Goal: Task Accomplishment & Management: Manage account settings

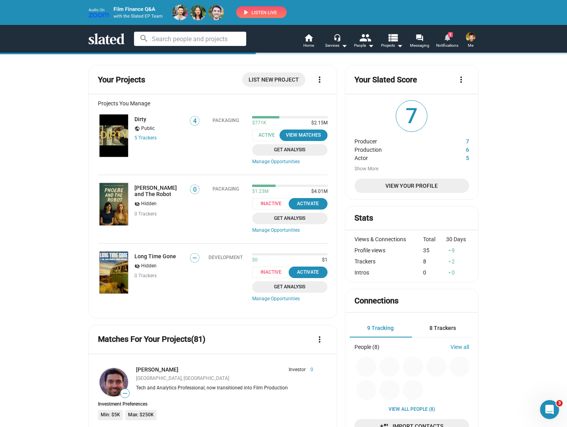
click at [446, 41] on mat-icon "notifications" at bounding box center [447, 38] width 8 height 8
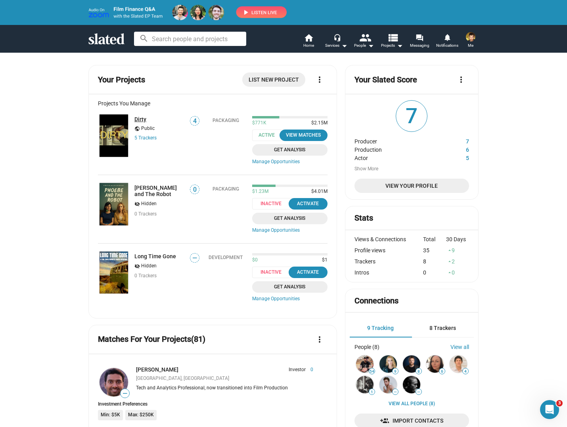
click at [139, 121] on link "Dirty" at bounding box center [140, 119] width 12 height 6
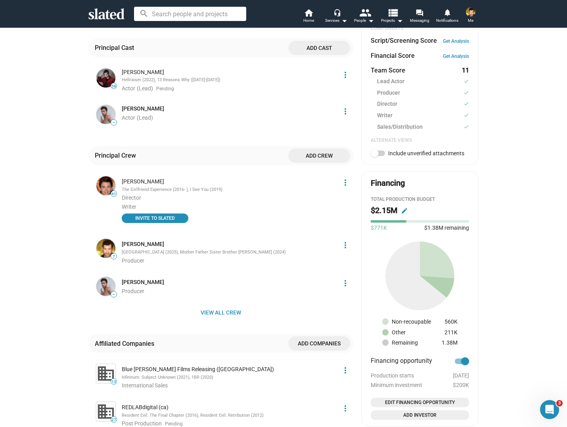
scroll to position [297, 0]
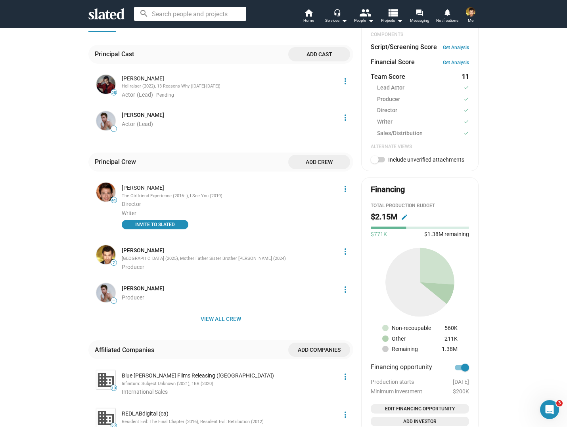
click at [346, 77] on mat-icon "more_vert" at bounding box center [346, 82] width 10 height 10
click at [324, 94] on button "Score impact" at bounding box center [330, 92] width 45 height 13
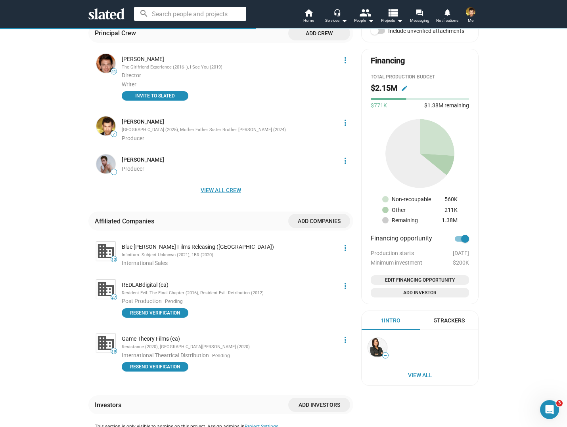
scroll to position [425, 0]
click at [222, 183] on span "View all crew" at bounding box center [221, 190] width 252 height 14
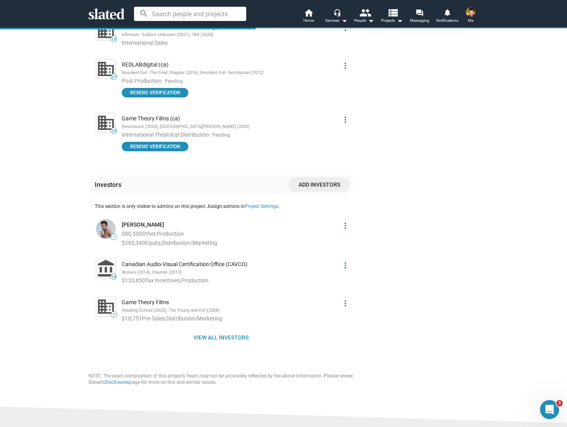
scroll to position [778, 0]
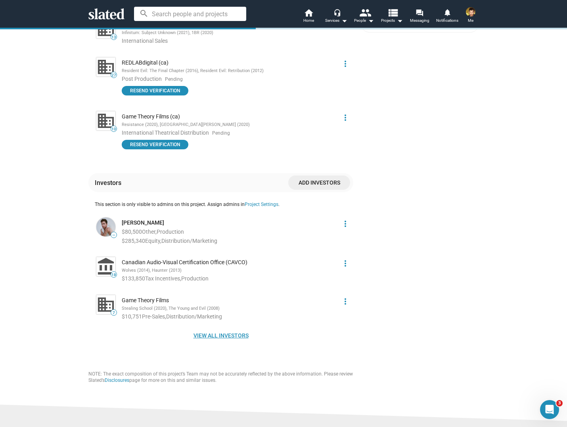
click at [234, 329] on span "View all investors" at bounding box center [221, 336] width 252 height 14
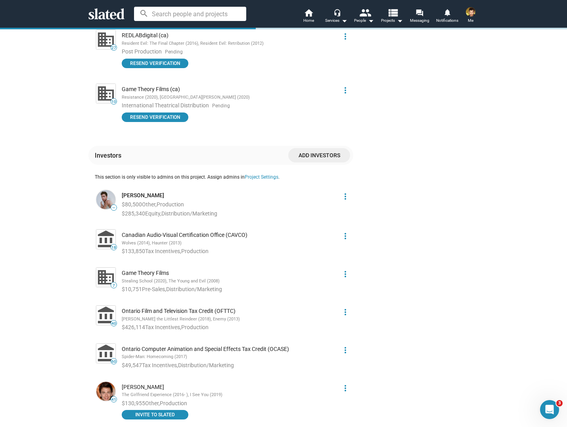
scroll to position [810, 0]
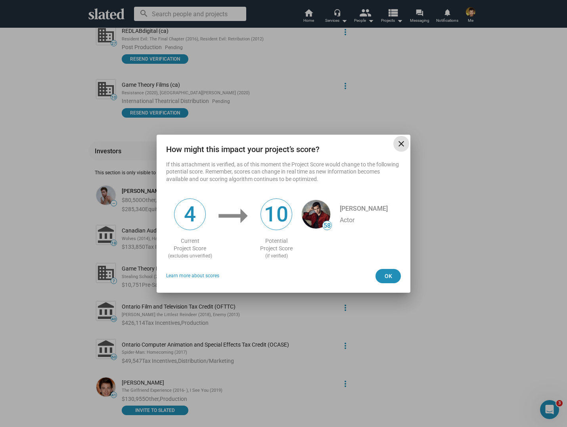
click at [397, 142] on mat-icon "close" at bounding box center [402, 144] width 10 height 10
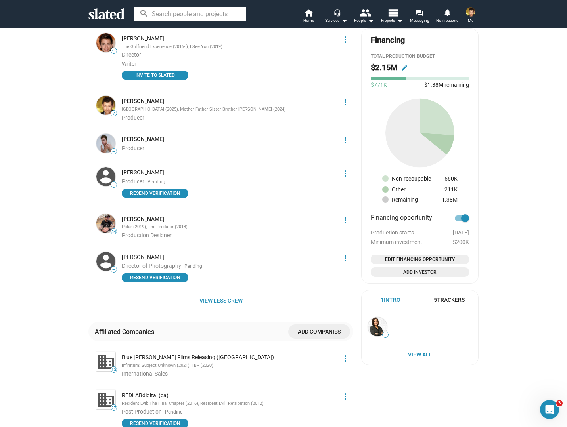
scroll to position [437, 0]
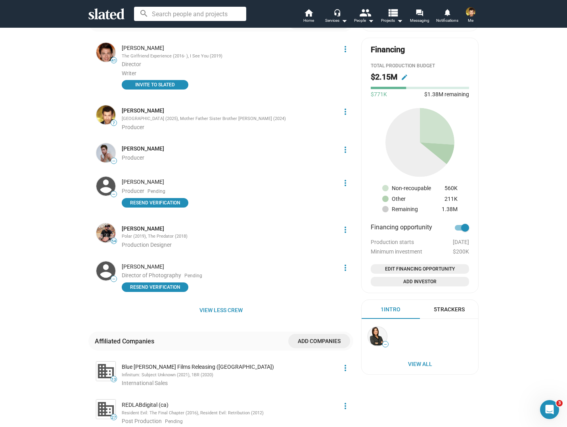
click at [412, 286] on span "Add Investor" at bounding box center [420, 282] width 92 height 8
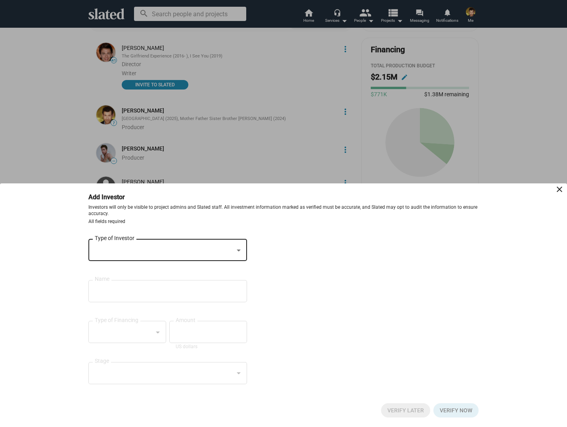
click at [188, 247] on div at bounding box center [164, 251] width 139 height 8
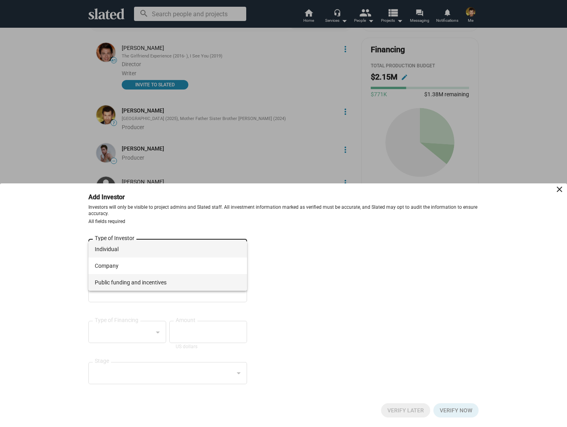
click at [174, 283] on span "Public funding and incentives" at bounding box center [168, 282] width 146 height 17
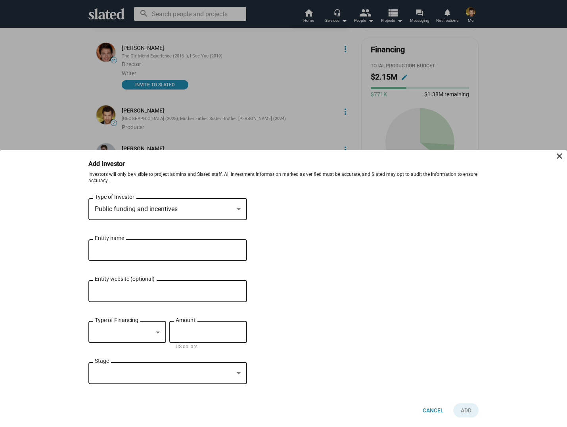
click at [128, 291] on input "Entity website (optional)" at bounding box center [168, 291] width 146 height 7
type input "[URL][DOMAIN_NAME]"
click at [130, 335] on div at bounding box center [124, 333] width 58 height 8
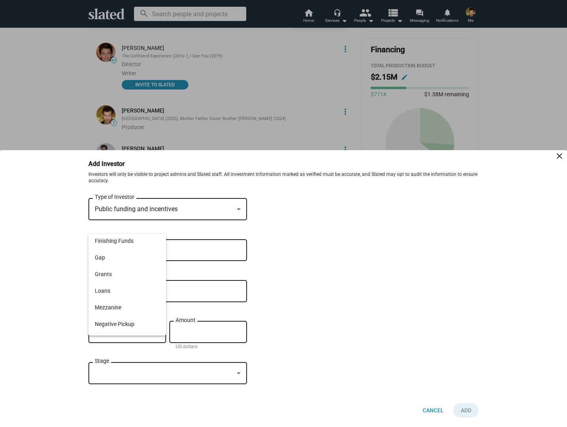
scroll to position [61, 0]
click at [134, 267] on span "Grants" at bounding box center [127, 265] width 65 height 17
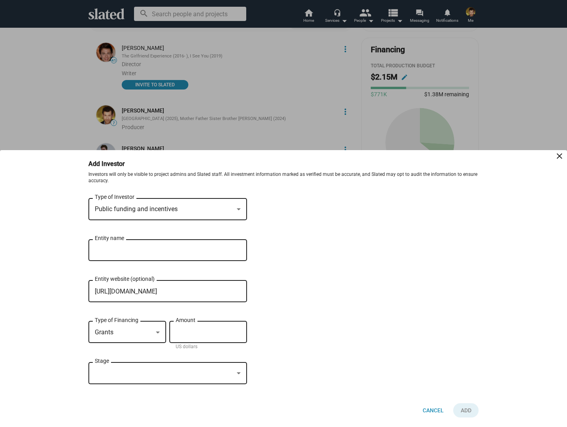
click at [201, 336] on div "Amount" at bounding box center [208, 331] width 65 height 23
type input "$ 358,390"
click at [124, 372] on div at bounding box center [164, 374] width 139 height 8
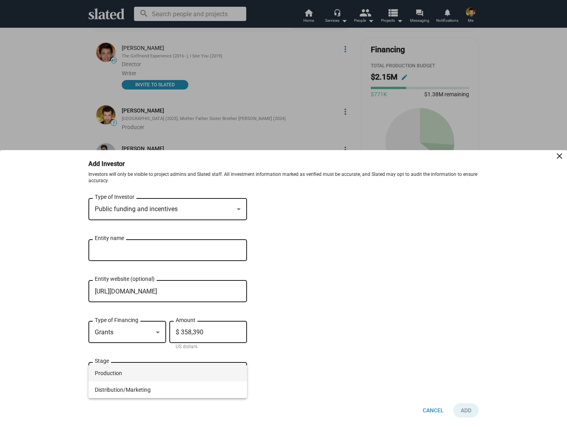
click at [125, 375] on span "Production" at bounding box center [168, 373] width 146 height 17
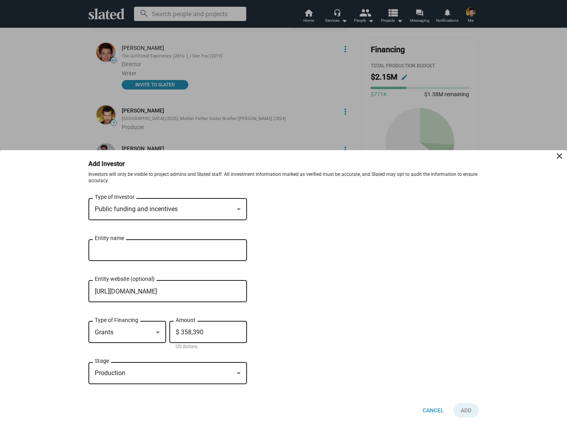
click at [182, 293] on input "[URL][DOMAIN_NAME]" at bounding box center [168, 291] width 146 height 7
type input "[URL][DOMAIN_NAME]"
click at [111, 250] on input "Entity name" at bounding box center [162, 250] width 135 height 7
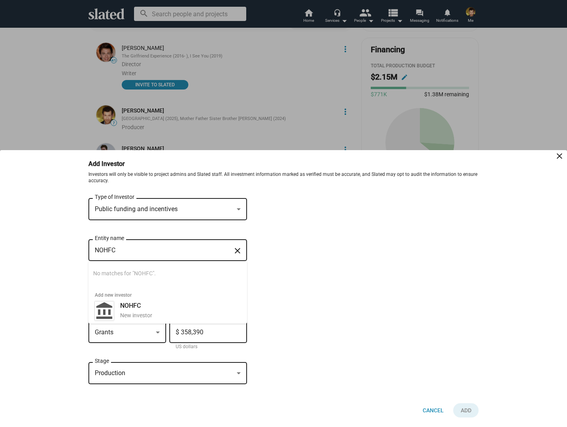
click at [358, 319] on div "Public funding and incentives Type of Investor NOHFC Entity name close Searchin…" at bounding box center [283, 295] width 390 height 197
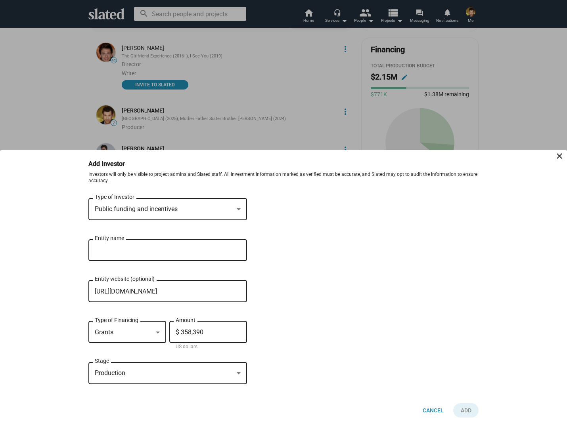
click at [147, 244] on div "NOHFC Entity name" at bounding box center [162, 249] width 135 height 23
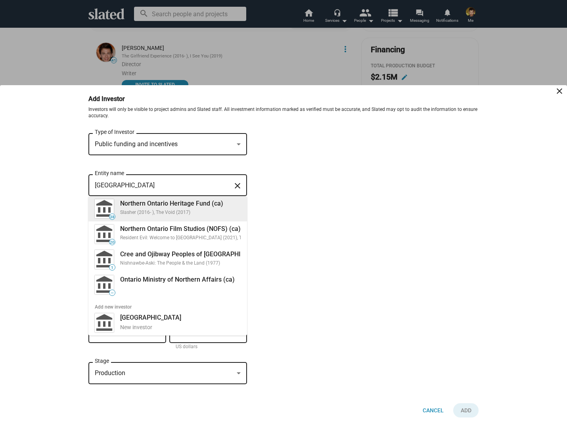
click at [172, 211] on div "Slasher (2016- ), The Void (2017)" at bounding box center [180, 213] width 121 height 6
type input "Northern Ontario Heritage Fund (ca)"
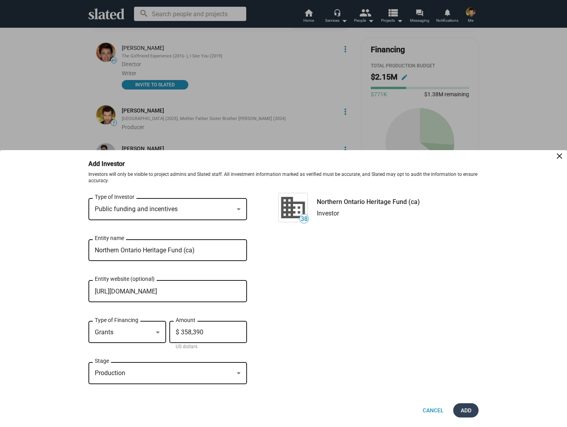
click at [466, 406] on span "Add" at bounding box center [466, 411] width 13 height 14
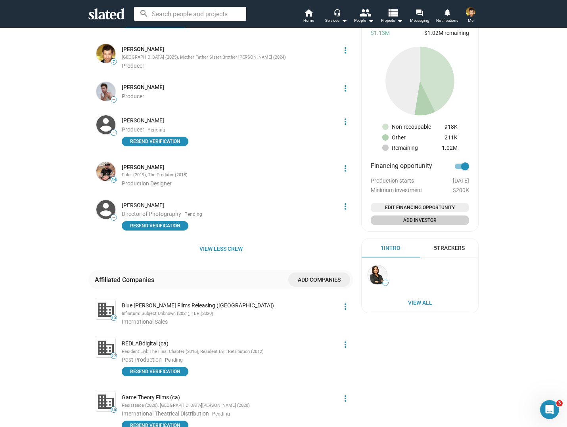
scroll to position [519, 0]
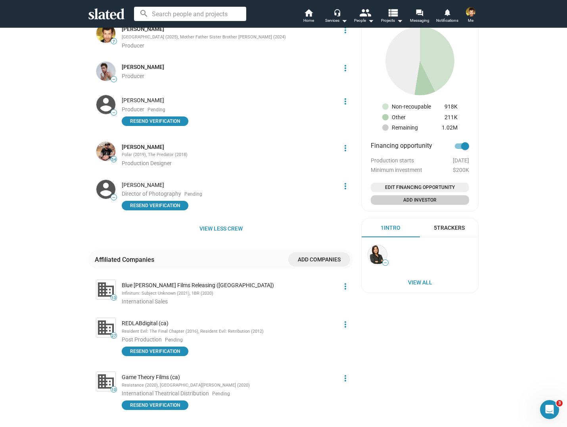
click at [320, 253] on span "Add companies" at bounding box center [319, 260] width 49 height 14
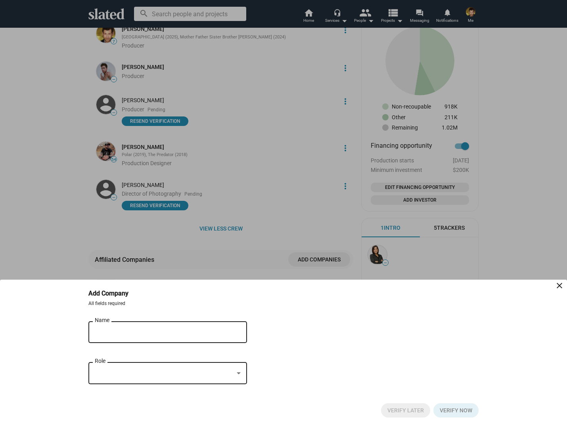
click at [232, 251] on div at bounding box center [283, 213] width 567 height 427
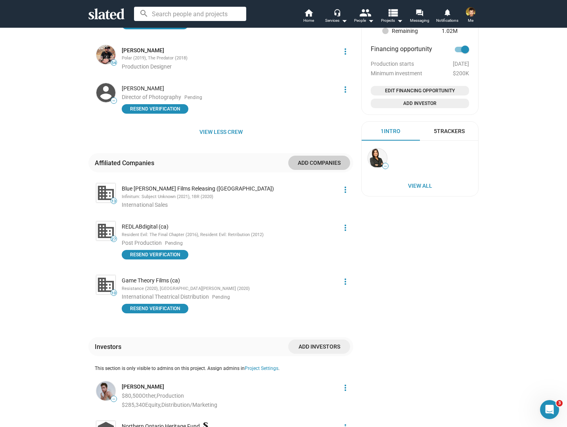
scroll to position [666, 0]
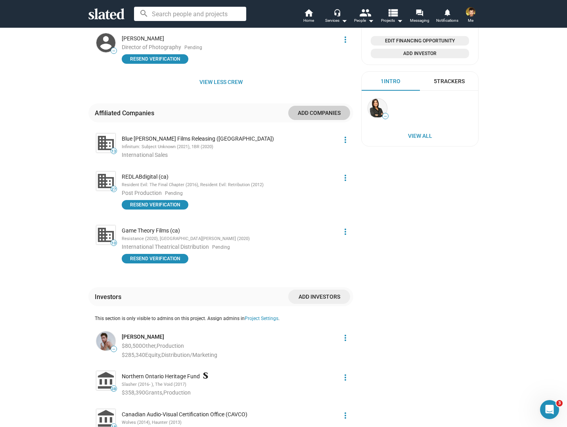
click at [316, 291] on span "Add investors" at bounding box center [319, 297] width 49 height 14
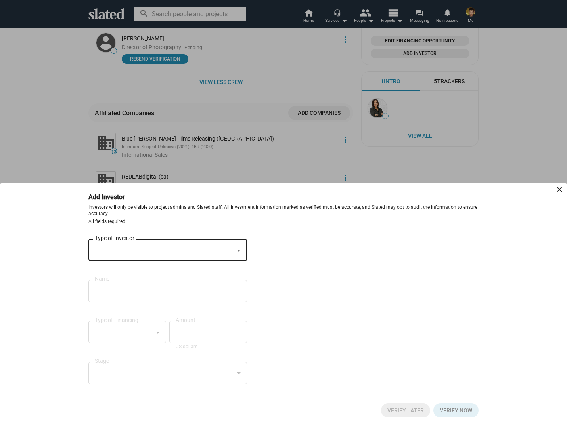
click at [159, 253] on div at bounding box center [164, 251] width 139 height 8
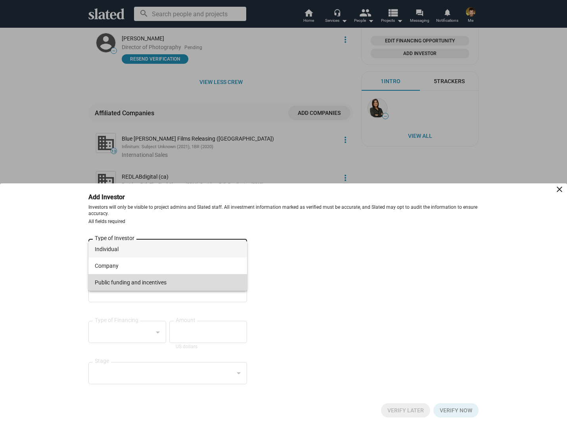
click at [148, 282] on span "Public funding and incentives" at bounding box center [168, 282] width 146 height 17
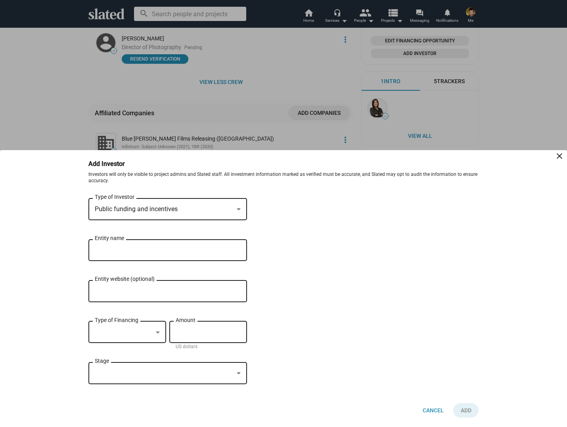
click at [112, 251] on input "Entity name" at bounding box center [162, 250] width 135 height 7
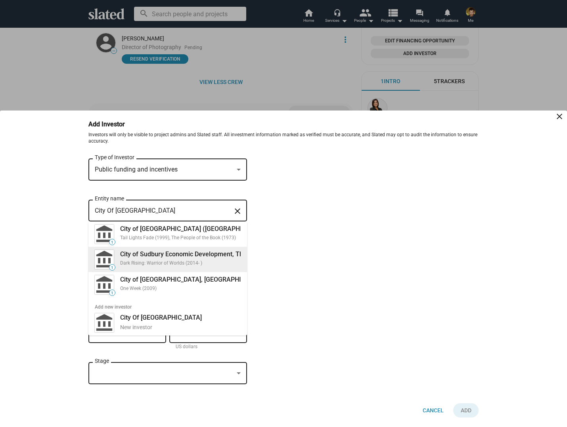
click at [146, 258] on div "City of Sudbury Economic Development, The (ca) Dark Rising: Warrior of Worlds (…" at bounding box center [187, 258] width 144 height 19
type input "City of Sudbury Economic Development, The (ca)"
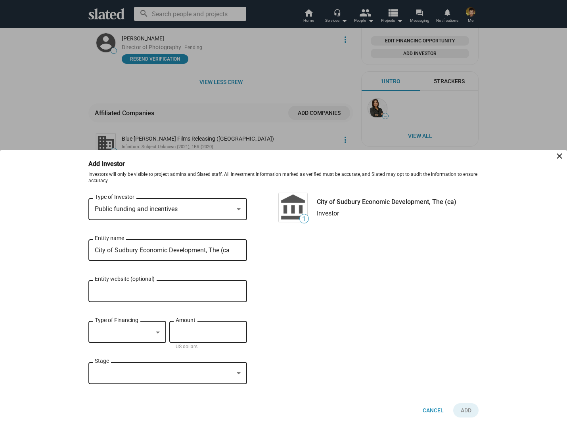
click at [151, 293] on input "Entity website (optional)" at bounding box center [168, 291] width 146 height 7
type input "[DOMAIN_NAME]"
click at [125, 339] on div "Type of Financing" at bounding box center [127, 331] width 65 height 23
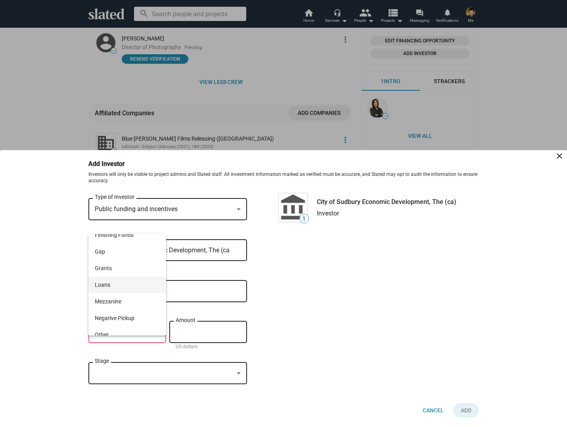
scroll to position [55, 0]
click at [113, 274] on span "Grants" at bounding box center [127, 270] width 65 height 17
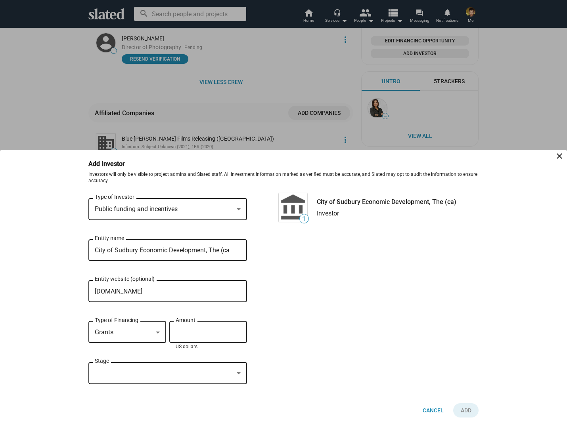
click at [188, 331] on input "Amount" at bounding box center [208, 332] width 65 height 7
type input "$ 35,838"
click at [146, 382] on div "Stage" at bounding box center [168, 372] width 146 height 23
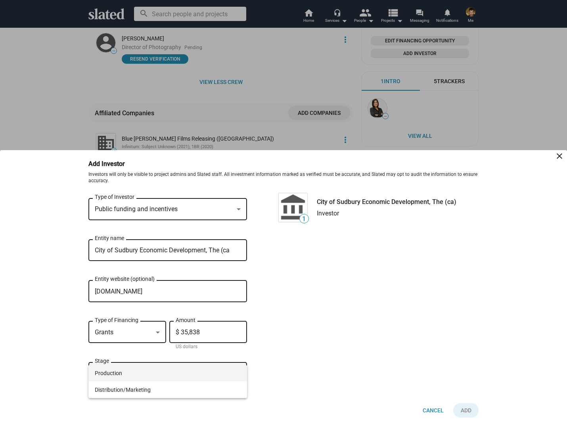
click at [138, 374] on span "Production" at bounding box center [168, 373] width 146 height 17
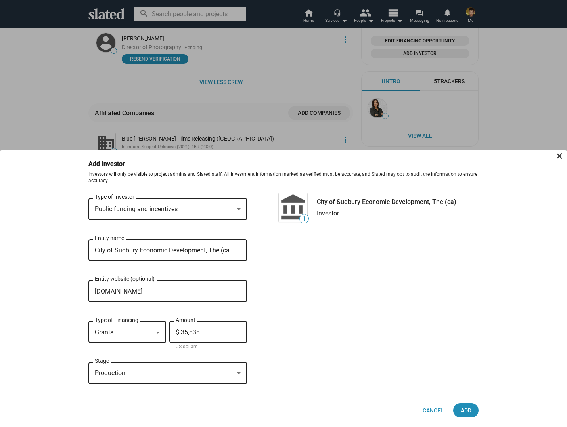
click at [148, 375] on div "Production" at bounding box center [164, 374] width 139 height 8
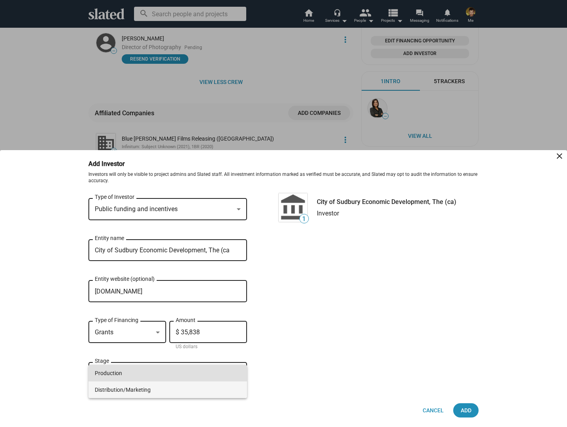
click at [147, 395] on span "Distribution/Marketing" at bounding box center [168, 390] width 146 height 17
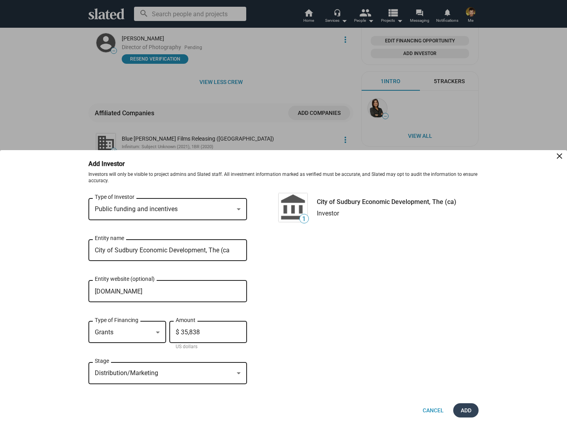
click at [466, 414] on span "Add" at bounding box center [466, 411] width 13 height 14
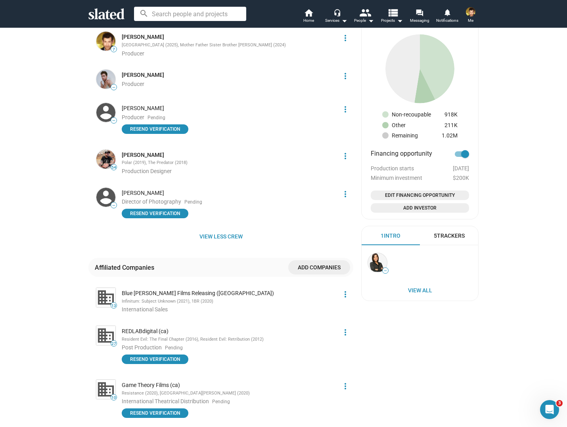
scroll to position [512, 0]
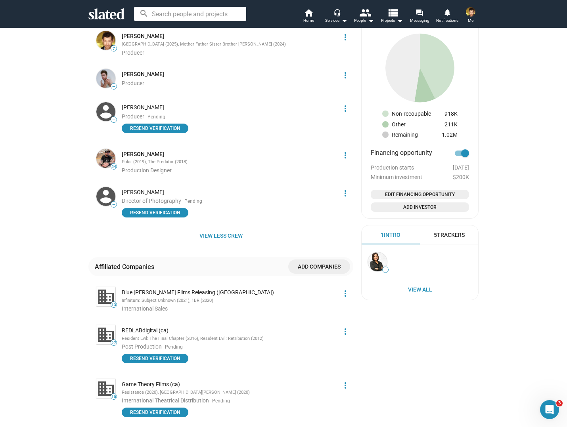
click at [391, 207] on span "Add Investor" at bounding box center [420, 207] width 92 height 8
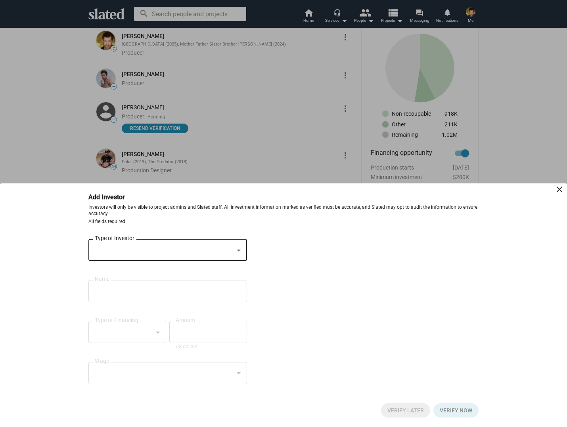
click at [141, 252] on div at bounding box center [164, 251] width 139 height 8
click at [201, 161] on div at bounding box center [283, 213] width 567 height 427
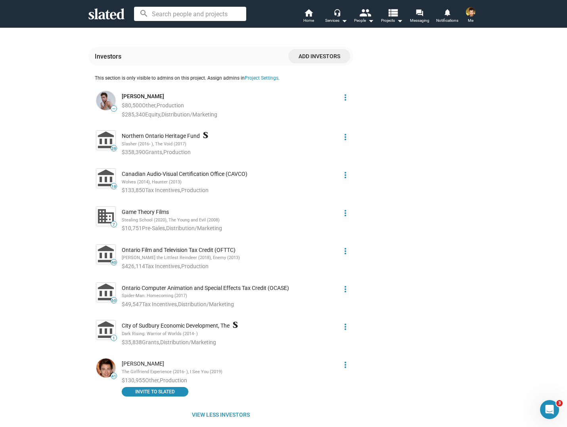
scroll to position [910, 0]
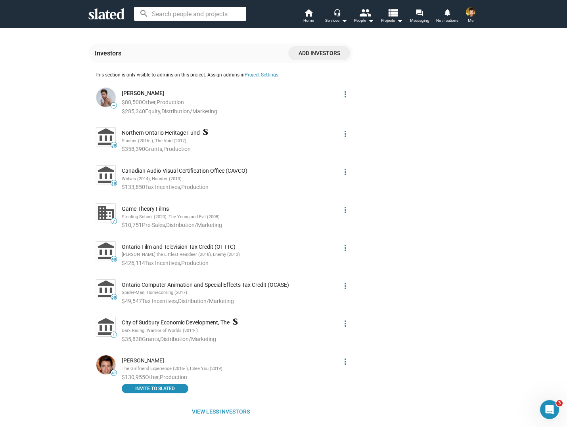
click at [317, 54] on div "Investors Add investors" at bounding box center [220, 53] width 265 height 19
click at [316, 49] on span "Add investors" at bounding box center [319, 53] width 49 height 14
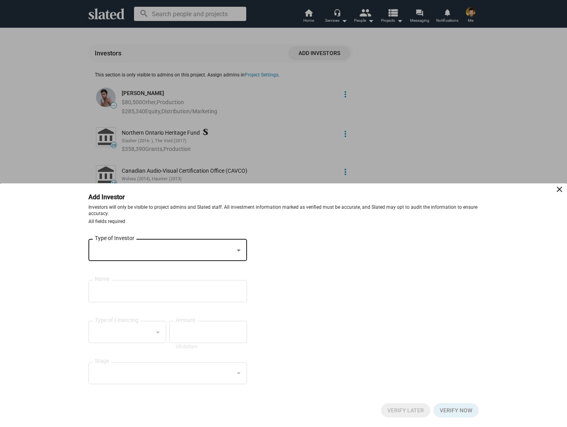
click at [133, 249] on div at bounding box center [164, 251] width 139 height 8
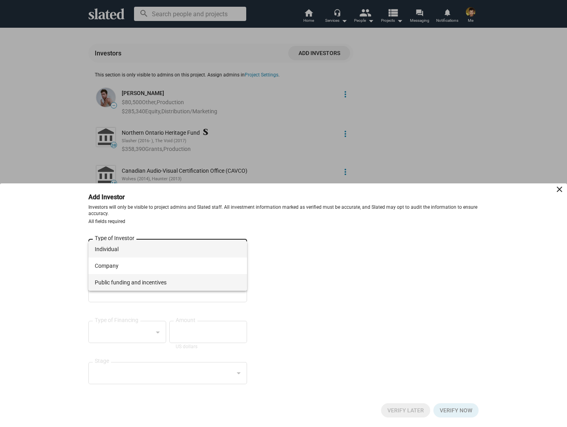
click at [123, 283] on span "Public funding and incentives" at bounding box center [168, 282] width 146 height 17
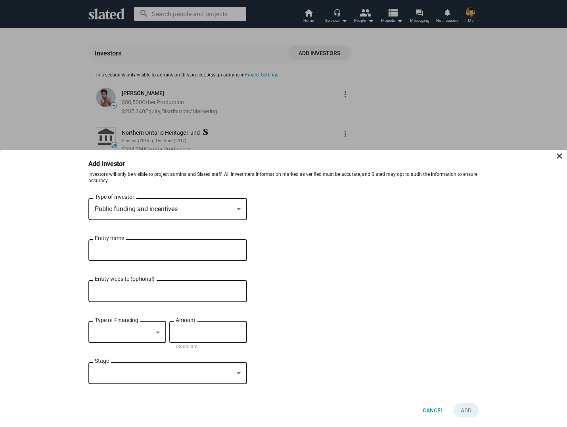
click at [110, 256] on div "Entity name" at bounding box center [162, 249] width 135 height 23
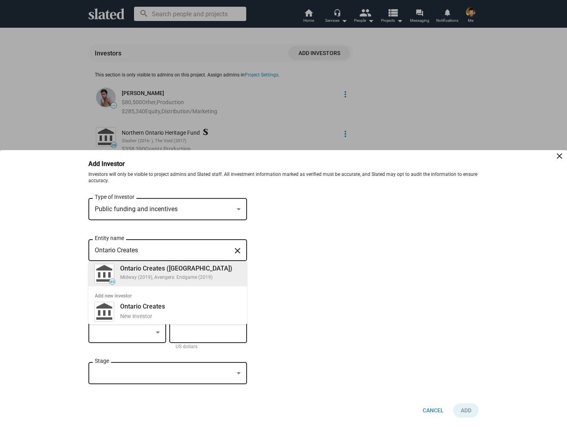
click at [146, 275] on div "Midway (2019), Avengers: Endgame (2019)" at bounding box center [180, 278] width 121 height 6
type input "Ontario Creates ([GEOGRAPHIC_DATA])"
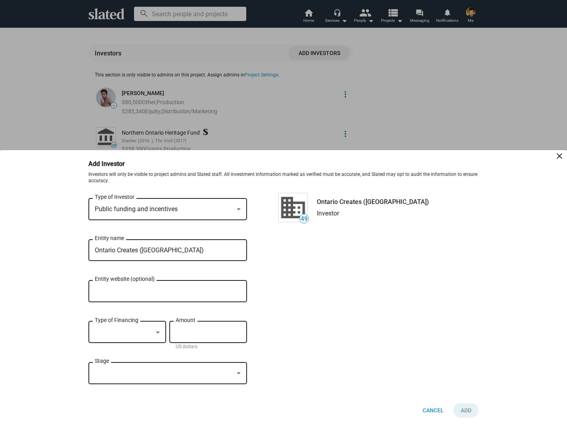
click at [124, 294] on div "Entity website (optional)" at bounding box center [168, 290] width 146 height 23
paste input "[URL][DOMAIN_NAME]"
type input "[URL][DOMAIN_NAME]"
click at [118, 330] on div at bounding box center [124, 333] width 58 height 8
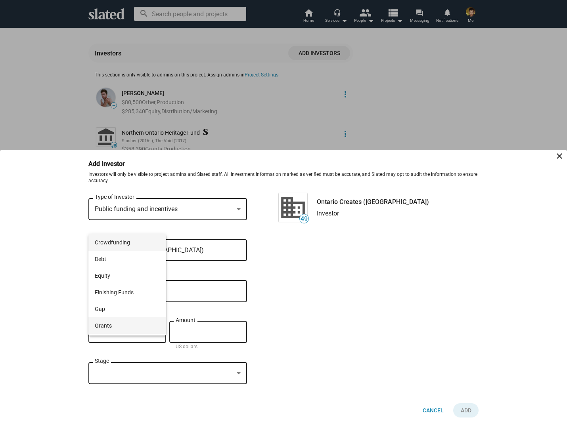
click at [124, 327] on span "Grants" at bounding box center [127, 326] width 65 height 17
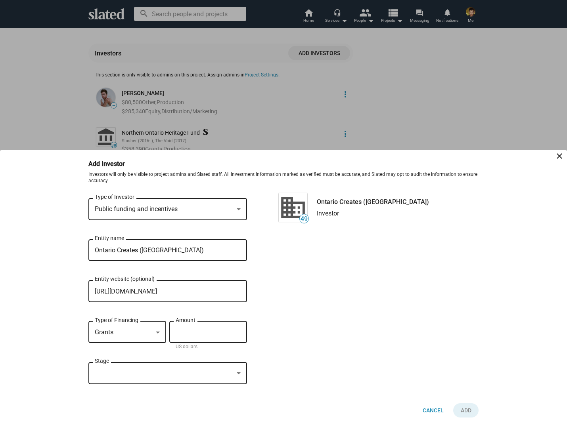
click at [199, 335] on input "Amount" at bounding box center [208, 332] width 65 height 7
type input "$ 208,579"
click at [148, 374] on div at bounding box center [164, 374] width 139 height 8
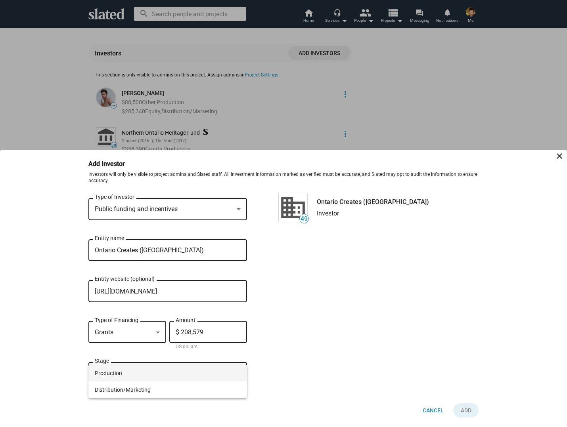
click at [139, 374] on span "Production" at bounding box center [168, 373] width 146 height 17
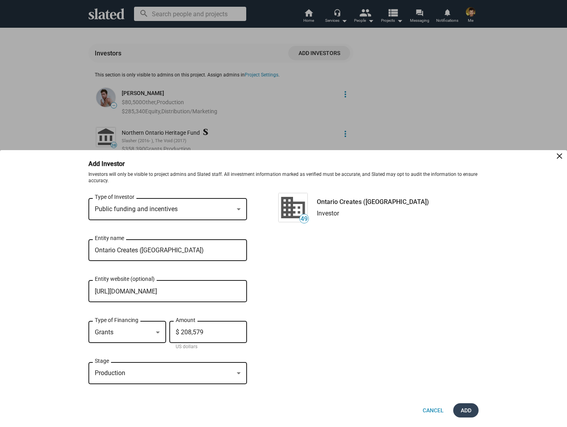
click at [466, 406] on span "Add" at bounding box center [466, 411] width 13 height 14
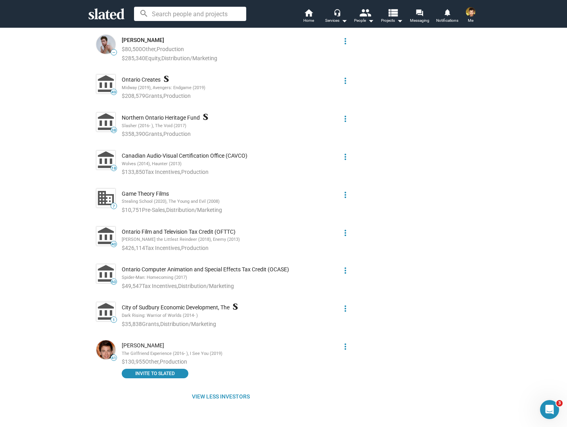
scroll to position [1020, 0]
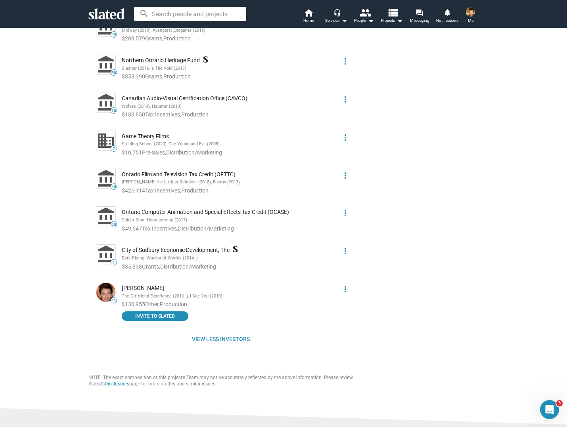
click at [342, 285] on mat-icon "more_vert" at bounding box center [346, 290] width 10 height 10
click at [335, 301] on button "Edit" at bounding box center [331, 299] width 44 height 13
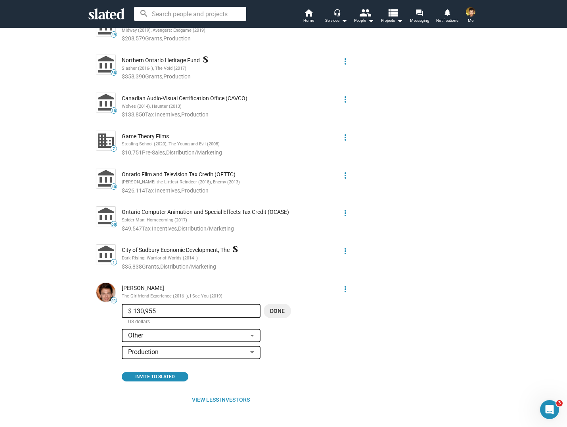
click at [142, 308] on input "$ 130,955" at bounding box center [191, 311] width 126 height 7
type input "$ 133,376"
click at [348, 285] on mat-icon "more_vert" at bounding box center [346, 290] width 10 height 10
click at [377, 277] on div at bounding box center [283, 213] width 567 height 427
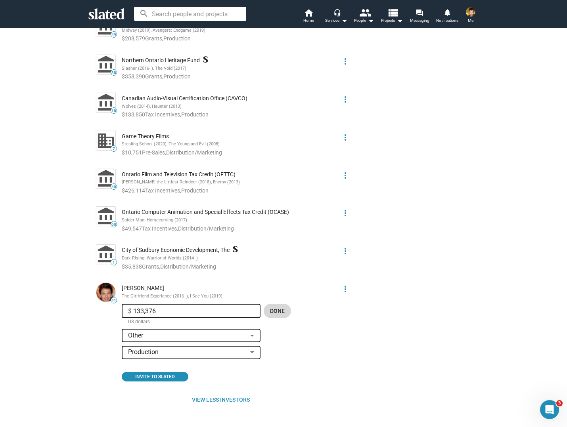
click at [270, 305] on span "Done" at bounding box center [277, 311] width 15 height 14
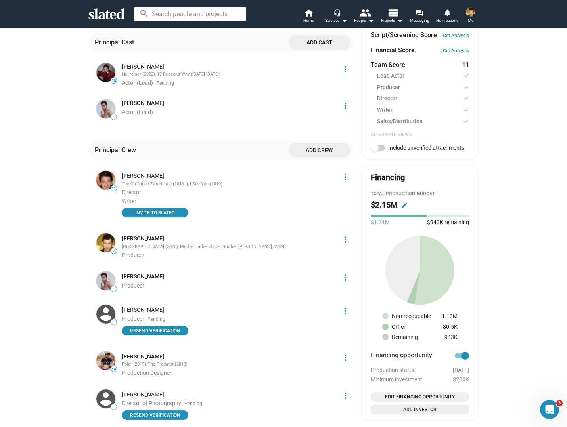
scroll to position [296, 0]
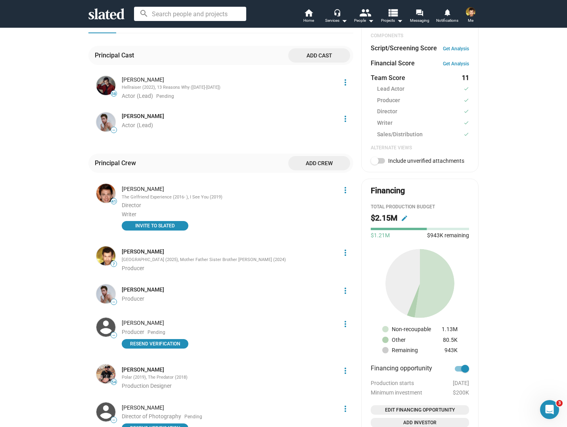
click at [378, 162] on span at bounding box center [375, 161] width 8 height 8
click at [375, 164] on input "Include unverified attachments" at bounding box center [374, 164] width 0 height 0
checkbox input "true"
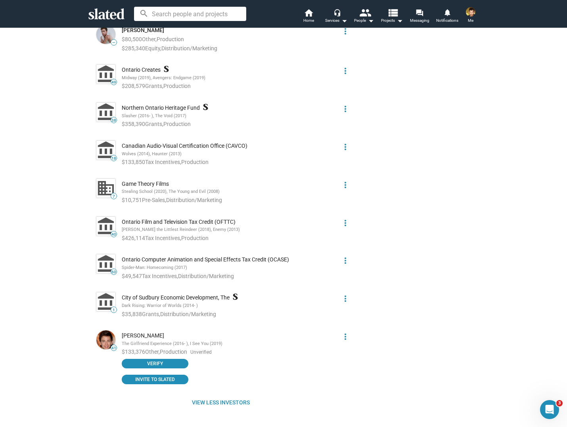
scroll to position [973, 0]
click at [173, 359] on span "Verify" at bounding box center [154, 363] width 57 height 8
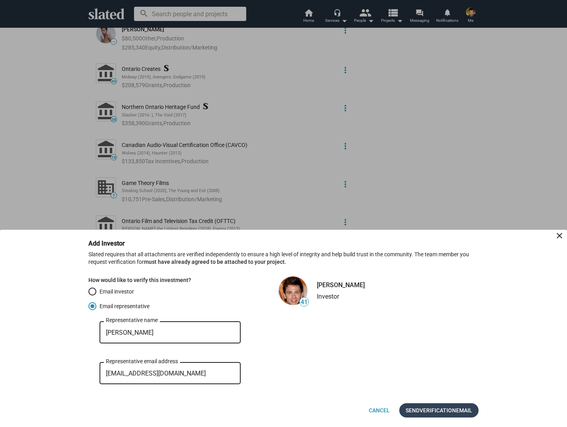
click at [421, 414] on span "Verification" at bounding box center [438, 411] width 36 height 14
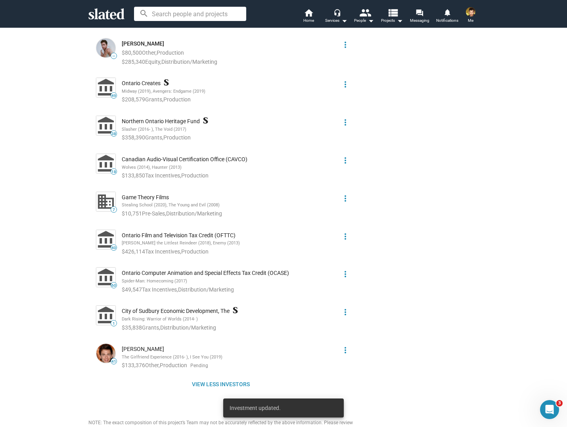
scroll to position [598, 0]
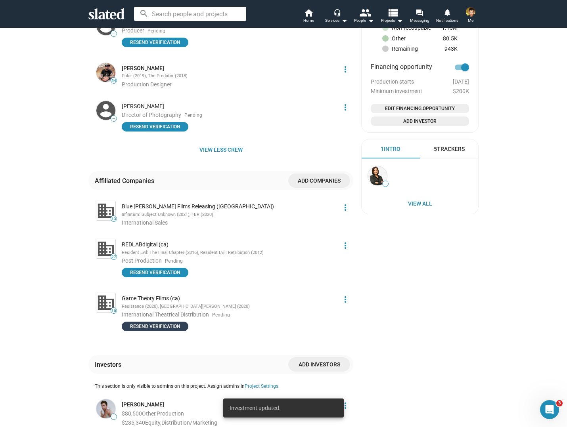
click at [166, 323] on span "Resend verification" at bounding box center [154, 327] width 57 height 8
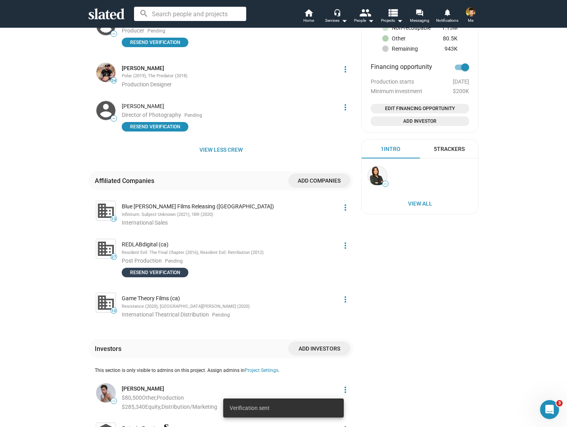
click at [170, 269] on span "Resend verification" at bounding box center [154, 273] width 57 height 8
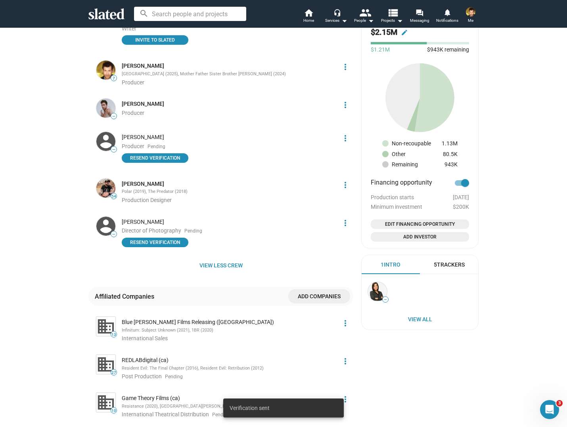
scroll to position [472, 0]
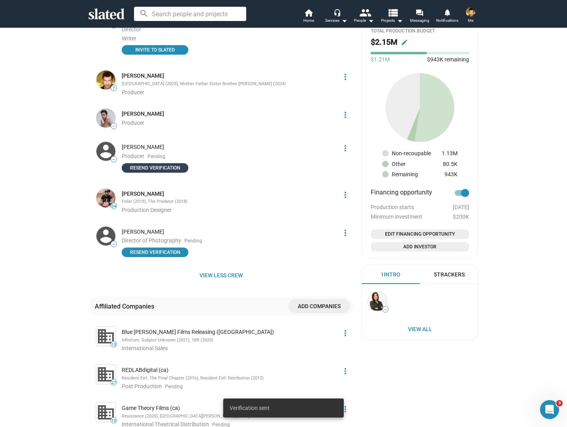
click at [156, 164] on span "Resend verification" at bounding box center [154, 168] width 57 height 8
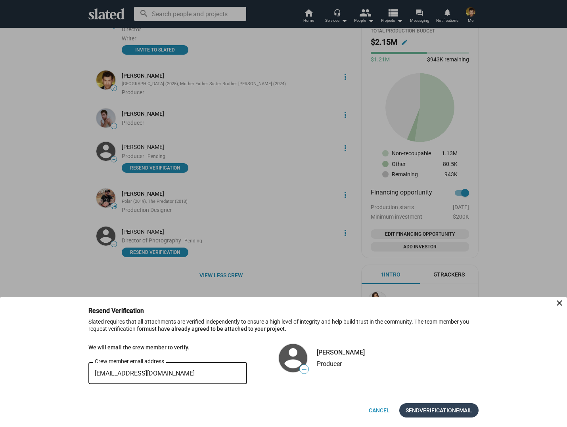
click at [428, 414] on span "Verification" at bounding box center [438, 411] width 36 height 14
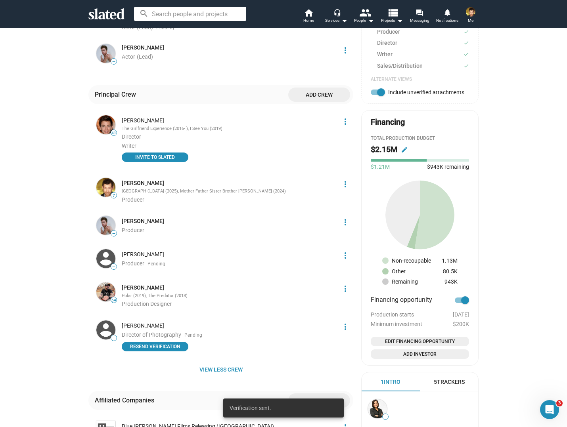
scroll to position [372, 0]
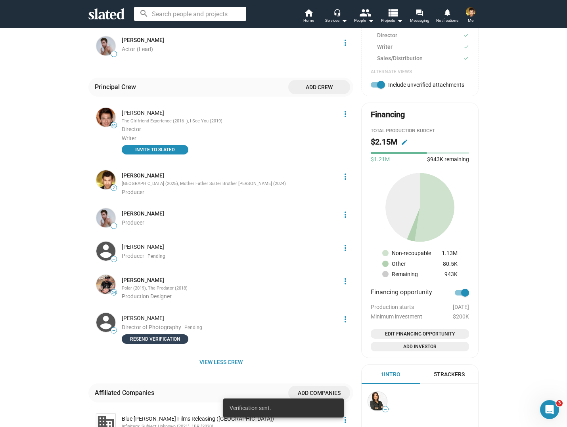
click at [164, 335] on span "Resend verification" at bounding box center [154, 339] width 57 height 8
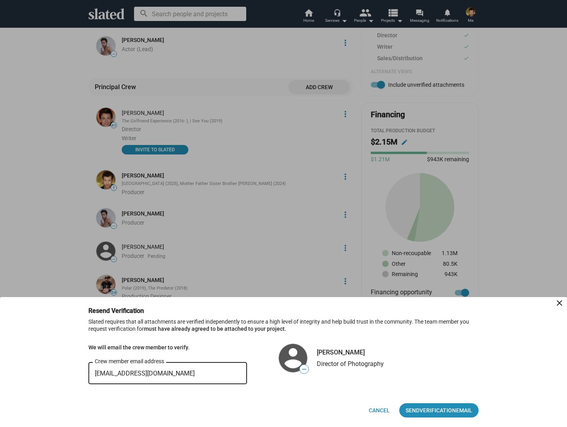
click at [437, 420] on div "Resend Verification close [PERSON_NAME] — Slated requires that all attachments …" at bounding box center [283, 367] width 406 height 121
click at [424, 408] on span "Verification" at bounding box center [438, 411] width 36 height 14
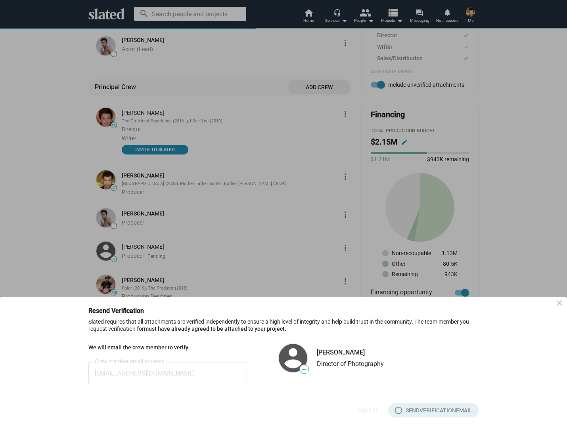
click at [293, 247] on div at bounding box center [283, 213] width 567 height 427
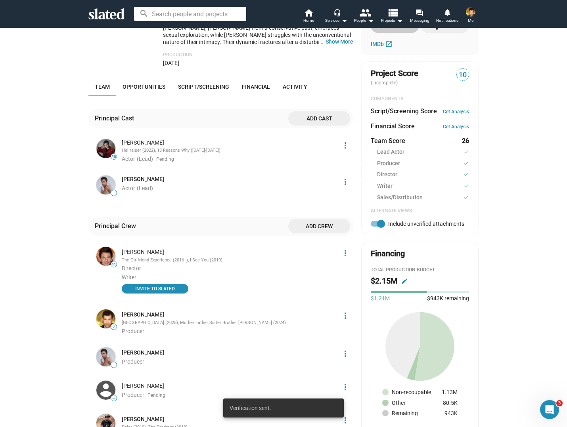
scroll to position [227, 0]
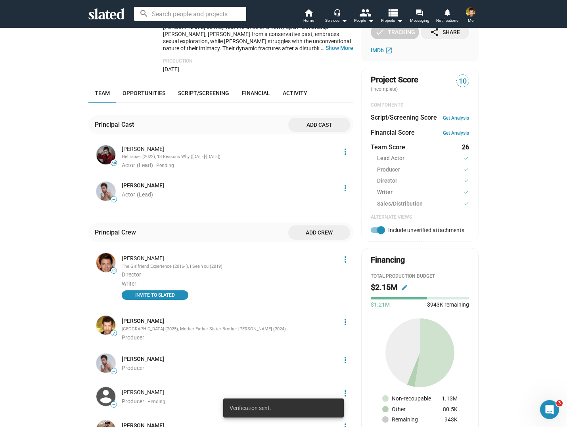
click at [345, 153] on li "58 [PERSON_NAME] (2022), 13 Reasons Why ([DATE]-[DATE]) Actor (Lead) Pending mo…" at bounding box center [224, 156] width 259 height 25
click at [345, 147] on mat-icon "more_vert" at bounding box center [346, 152] width 10 height 10
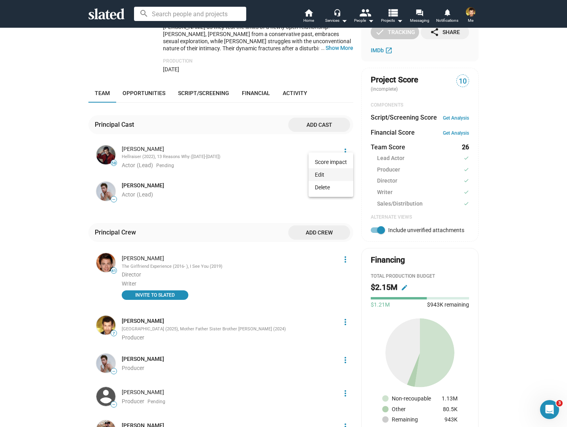
click at [318, 180] on button "Edit" at bounding box center [330, 175] width 45 height 13
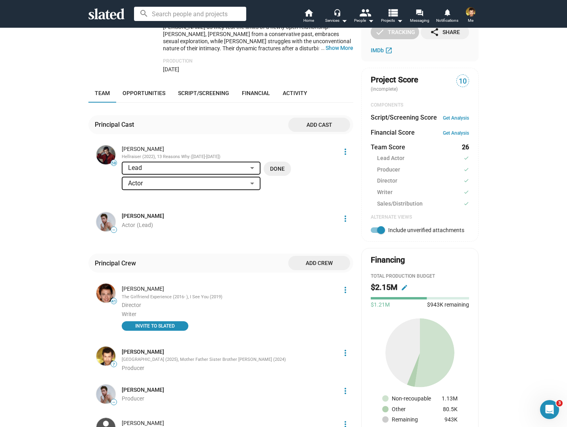
click at [341, 147] on mat-icon "more_vert" at bounding box center [346, 152] width 10 height 10
click at [278, 136] on div at bounding box center [283, 213] width 567 height 427
click at [274, 162] on span "Done" at bounding box center [277, 169] width 15 height 14
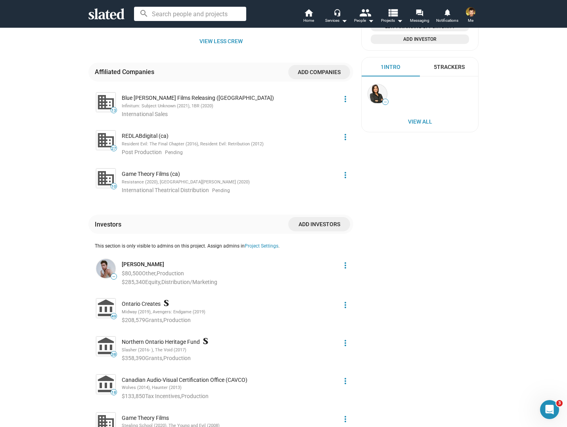
scroll to position [452, 0]
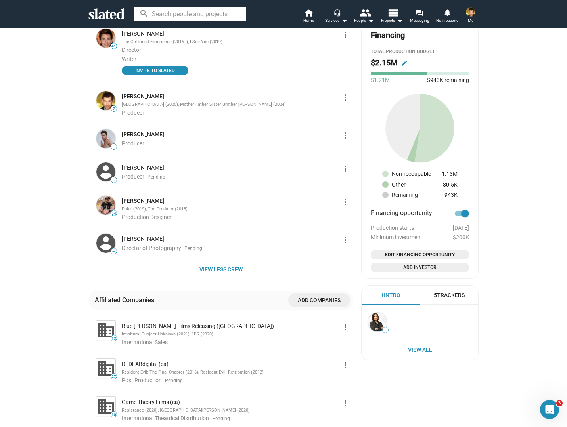
drag, startPoint x: 444, startPoint y: 195, endPoint x: 460, endPoint y: 195, distance: 16.3
click at [460, 195] on div "Non-recoupable 1.13M Other 80.5K Remaining 943K" at bounding box center [420, 146] width 98 height 105
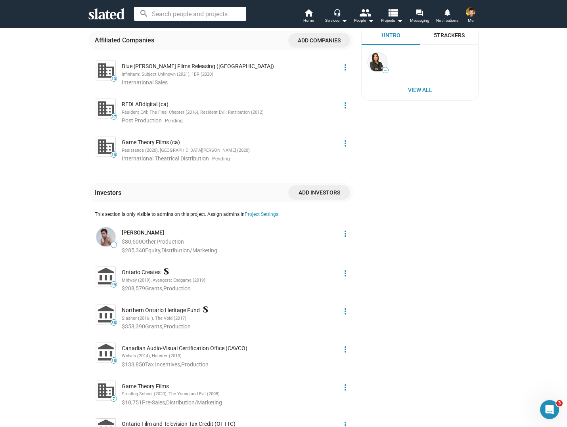
scroll to position [472, 0]
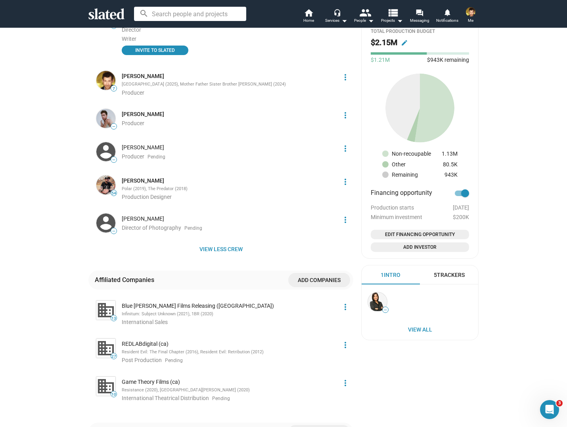
click at [413, 184] on mat-card-content "Total Production budget $2.15M edit $1.21M $943K remaining Non-recoupable 1.13M…" at bounding box center [420, 141] width 98 height 224
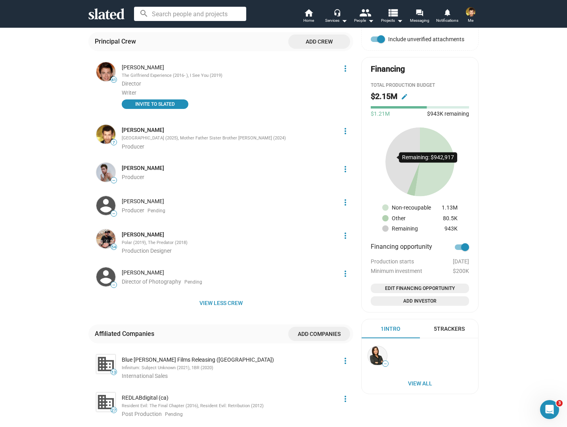
scroll to position [414, 0]
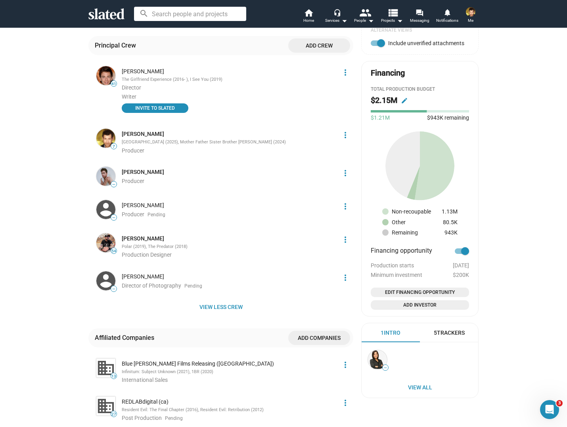
click at [404, 99] on mat-icon "edit" at bounding box center [404, 100] width 7 height 7
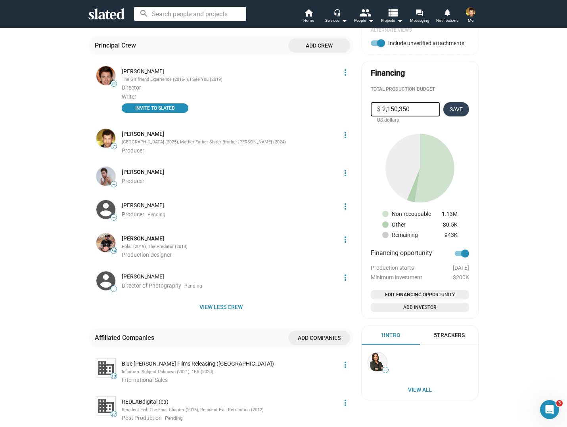
click at [462, 107] on span "Save" at bounding box center [456, 109] width 13 height 14
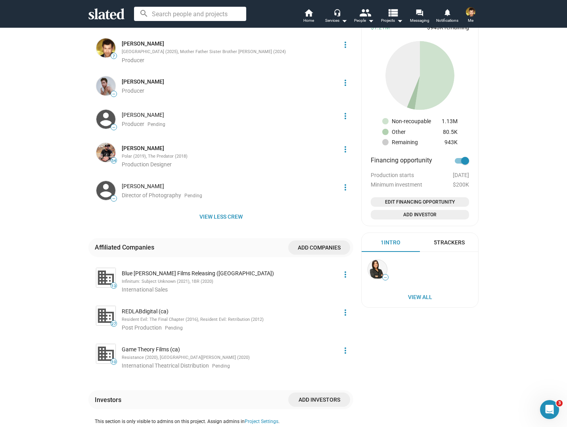
scroll to position [356, 0]
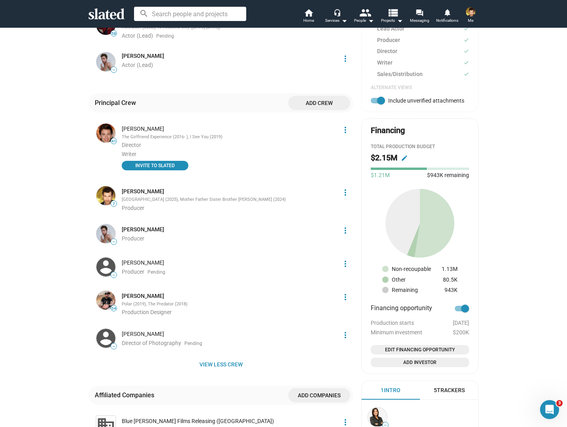
click at [435, 350] on span "Edit Financing Opportunity" at bounding box center [420, 350] width 92 height 8
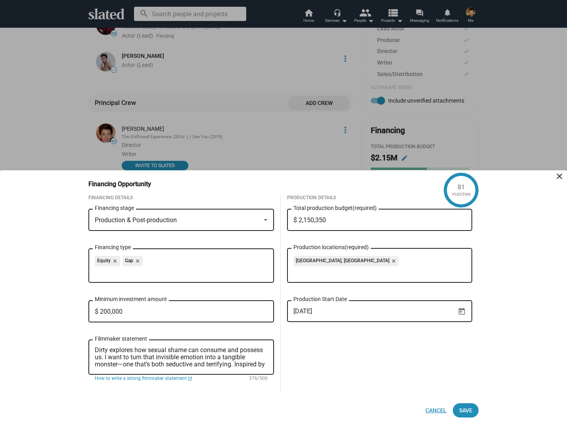
click at [432, 411] on span "Cancel" at bounding box center [435, 411] width 21 height 14
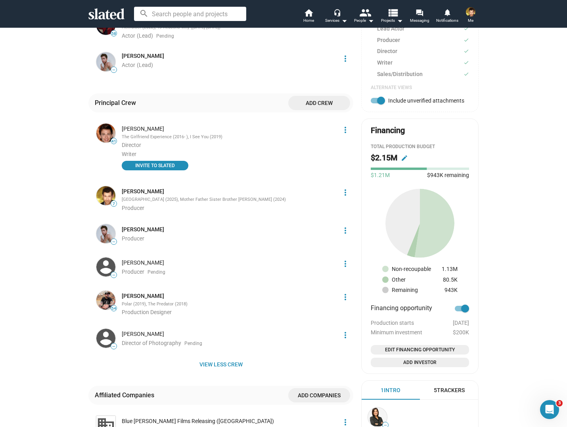
click at [432, 352] on span "Edit Financing Opportunity" at bounding box center [420, 350] width 92 height 8
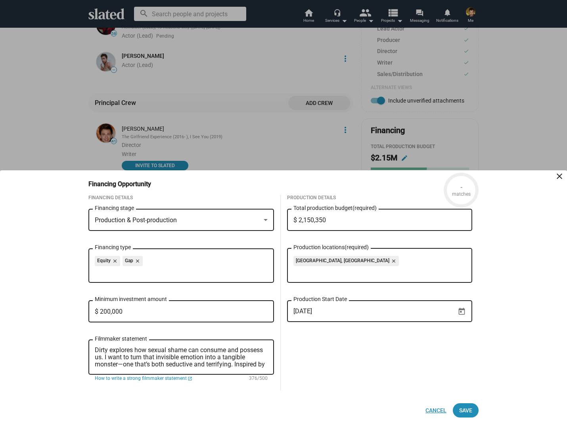
click at [441, 408] on span "Cancel" at bounding box center [435, 411] width 21 height 14
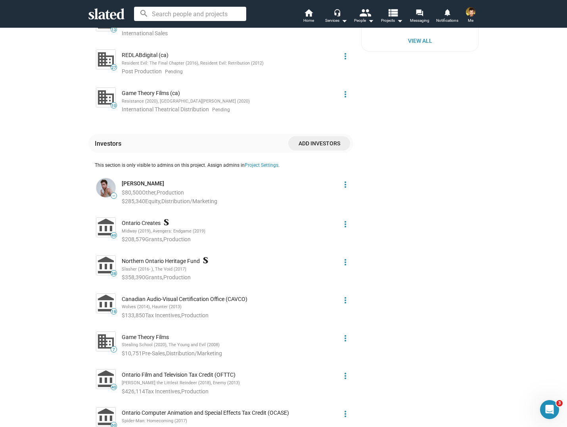
scroll to position [761, 0]
click at [345, 219] on mat-icon "more_vert" at bounding box center [346, 224] width 10 height 10
click at [377, 192] on div at bounding box center [283, 213] width 567 height 427
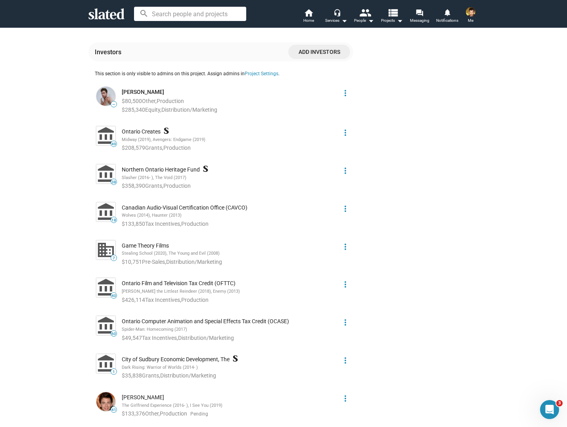
scroll to position [853, 0]
click at [343, 279] on mat-icon "more_vert" at bounding box center [346, 284] width 10 height 10
click at [331, 293] on button "Edit" at bounding box center [331, 294] width 44 height 13
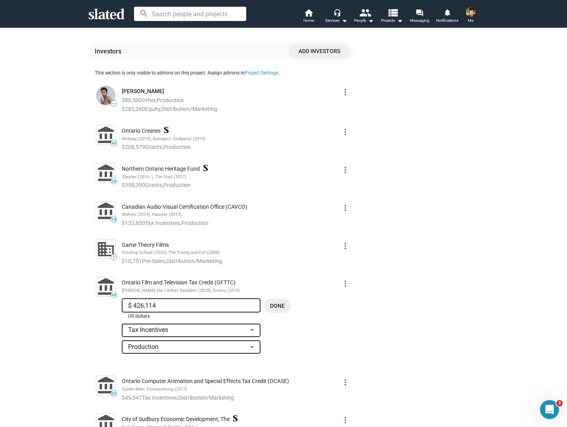
drag, startPoint x: 138, startPoint y: 298, endPoint x: 180, endPoint y: 299, distance: 42.1
click at [174, 303] on input "$ 426,114" at bounding box center [191, 306] width 126 height 7
type input "$ 414,799"
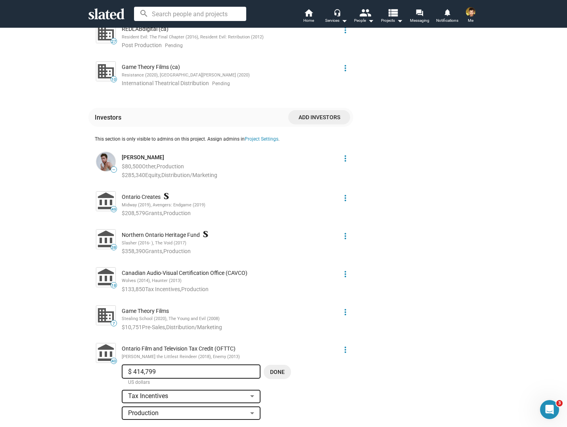
scroll to position [789, 0]
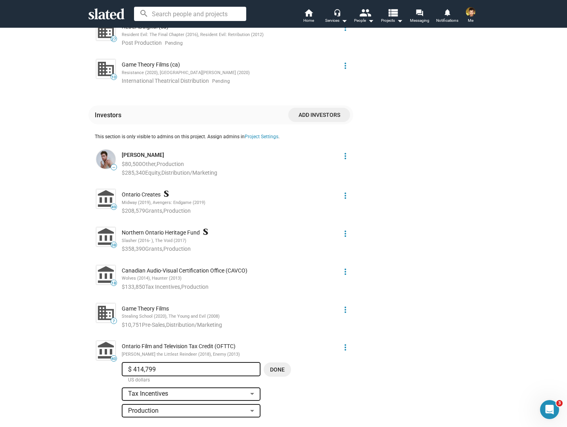
click at [276, 366] on span "Done" at bounding box center [277, 370] width 15 height 14
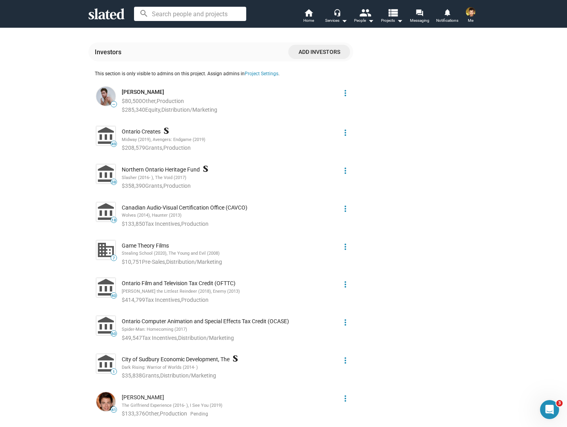
scroll to position [856, 0]
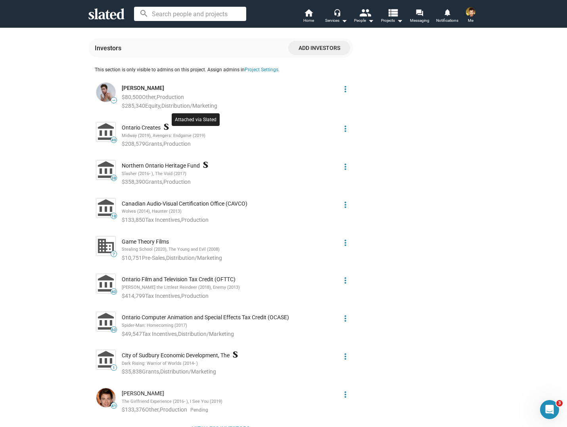
click at [165, 124] on icon at bounding box center [166, 127] width 5 height 6
click at [347, 162] on mat-icon "more_vert" at bounding box center [346, 167] width 10 height 10
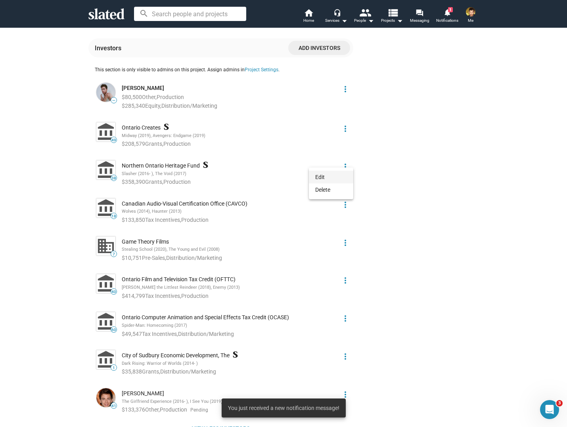
click at [318, 176] on button "Edit" at bounding box center [331, 177] width 44 height 13
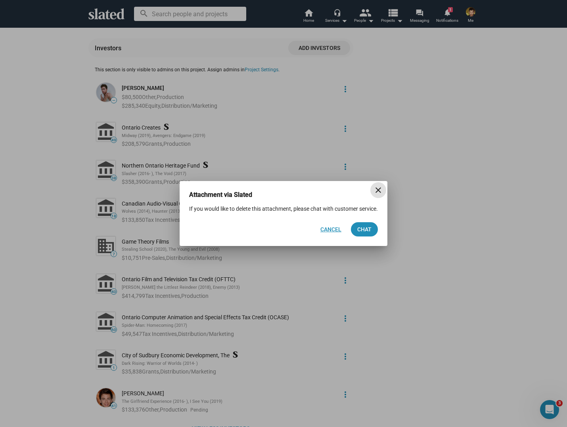
click at [328, 236] on span "Cancel" at bounding box center [330, 229] width 21 height 14
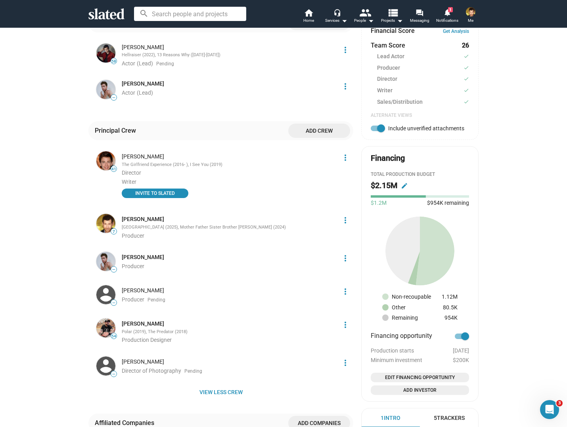
scroll to position [334, 0]
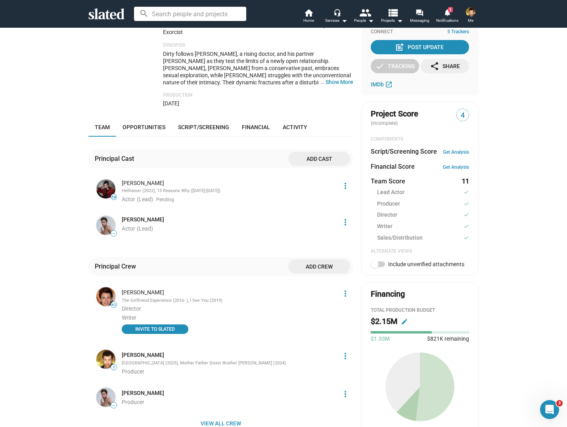
scroll to position [85, 0]
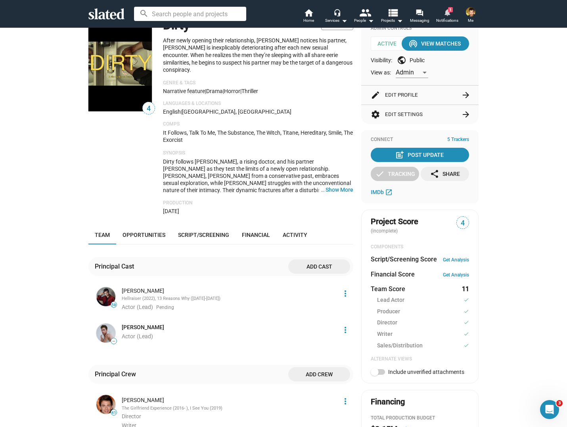
click at [449, 15] on mat-icon "notifications" at bounding box center [447, 13] width 8 height 8
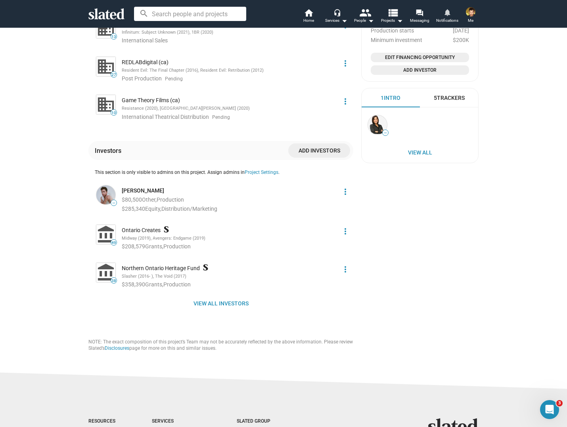
scroll to position [651, 0]
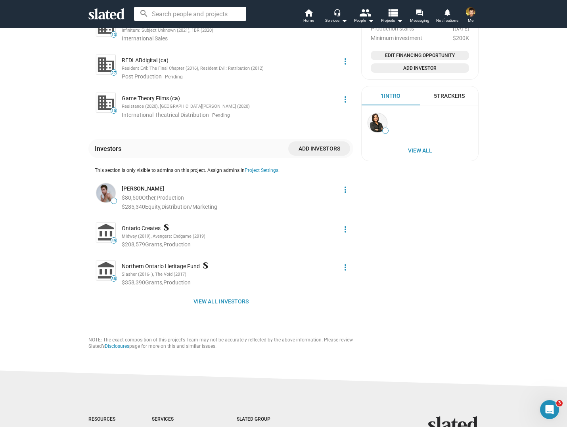
click at [346, 185] on mat-icon "more_vert" at bounding box center [346, 190] width 10 height 10
click at [331, 200] on button "Edit" at bounding box center [331, 200] width 44 height 13
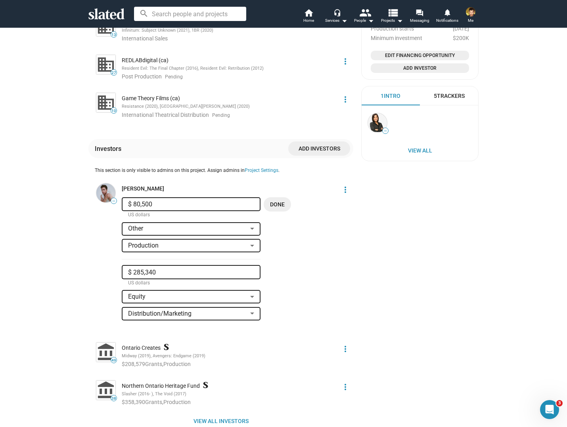
click at [186, 269] on input "$ 285,340" at bounding box center [191, 272] width 126 height 7
click at [294, 185] on div "[PERSON_NAME]" at bounding box center [229, 189] width 214 height 8
